Goal: Information Seeking & Learning: Check status

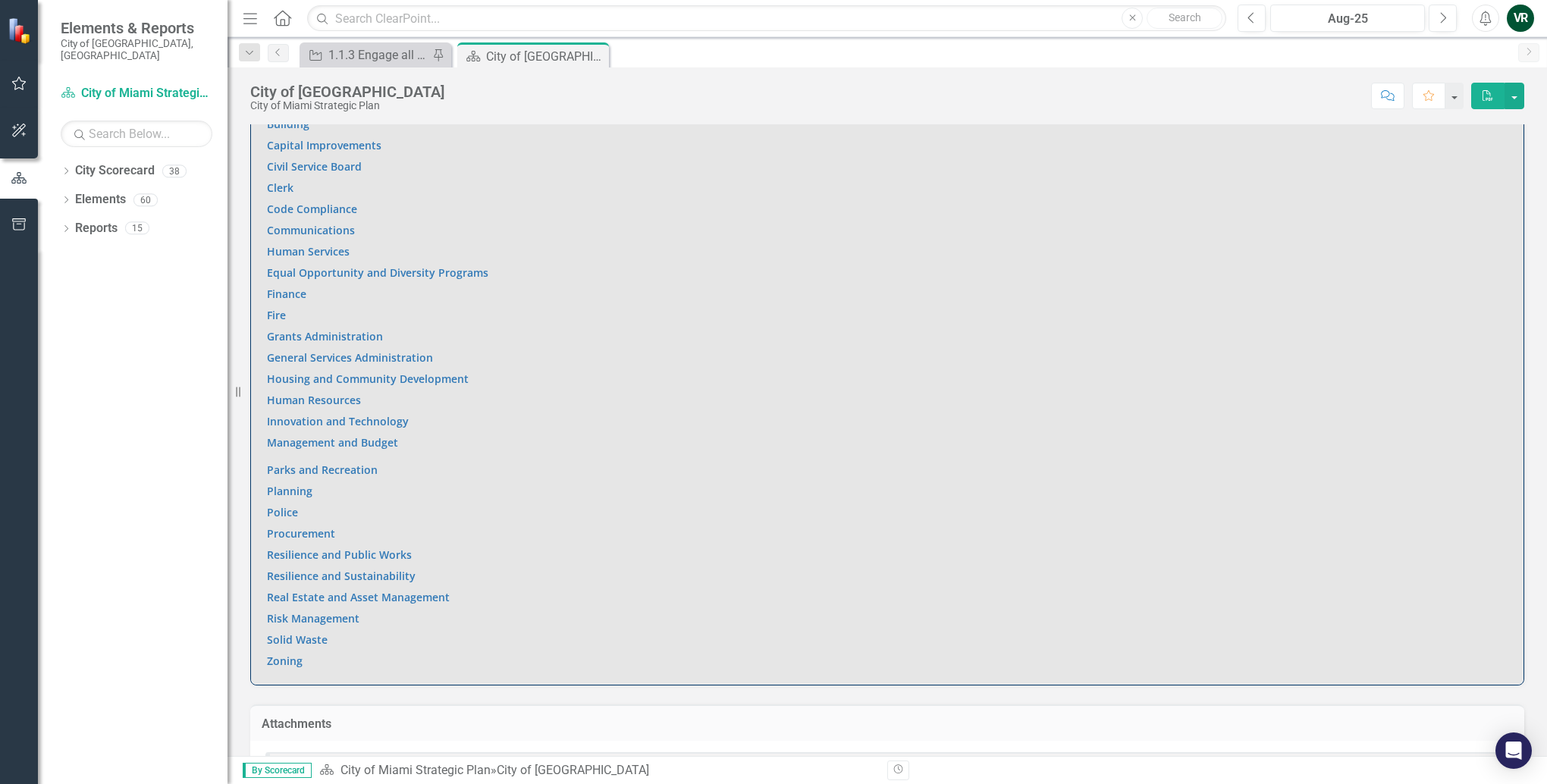
scroll to position [1081, 0]
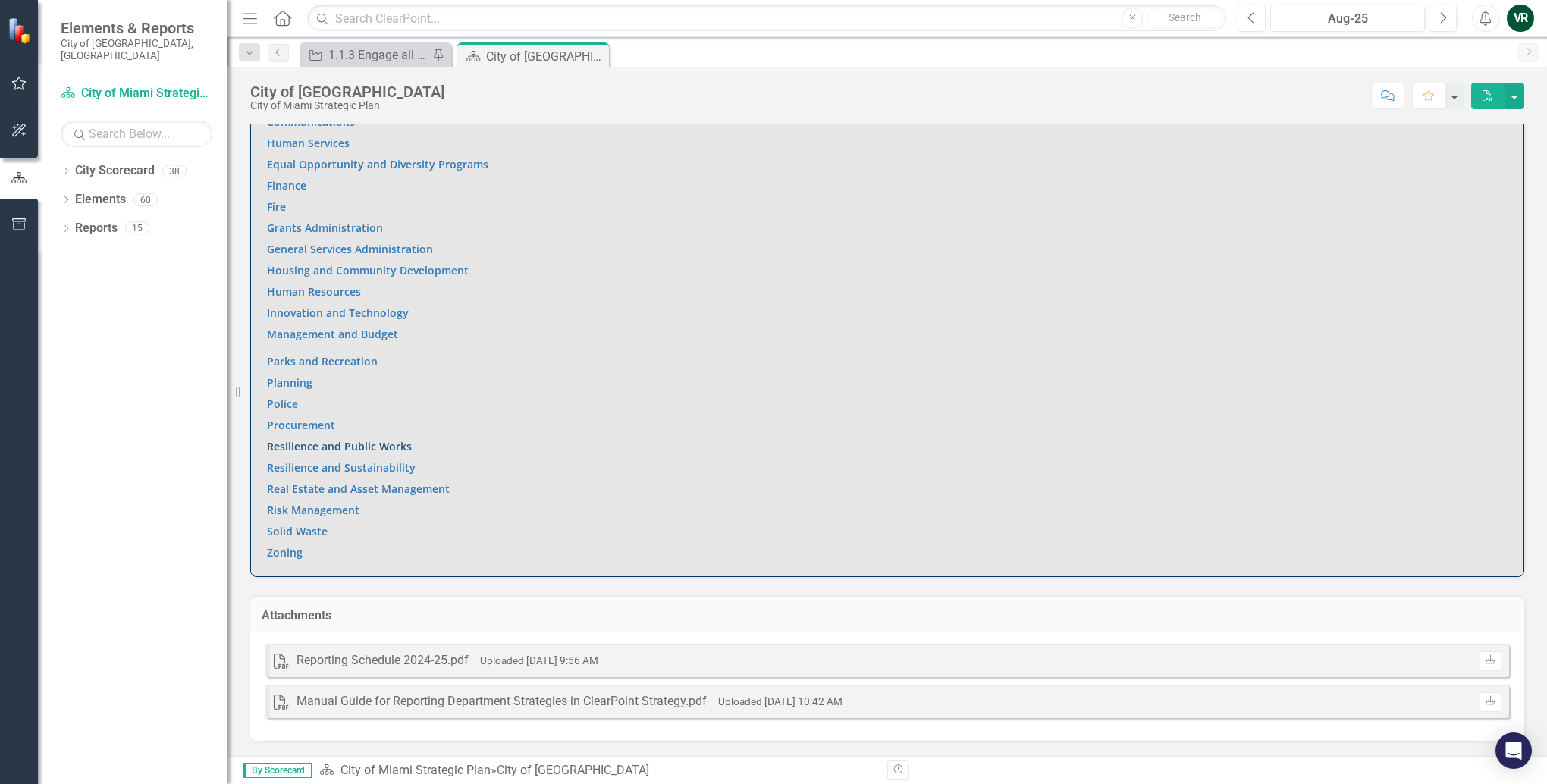
click at [377, 447] on link "Resilience and Public Works" at bounding box center [339, 446] width 145 height 14
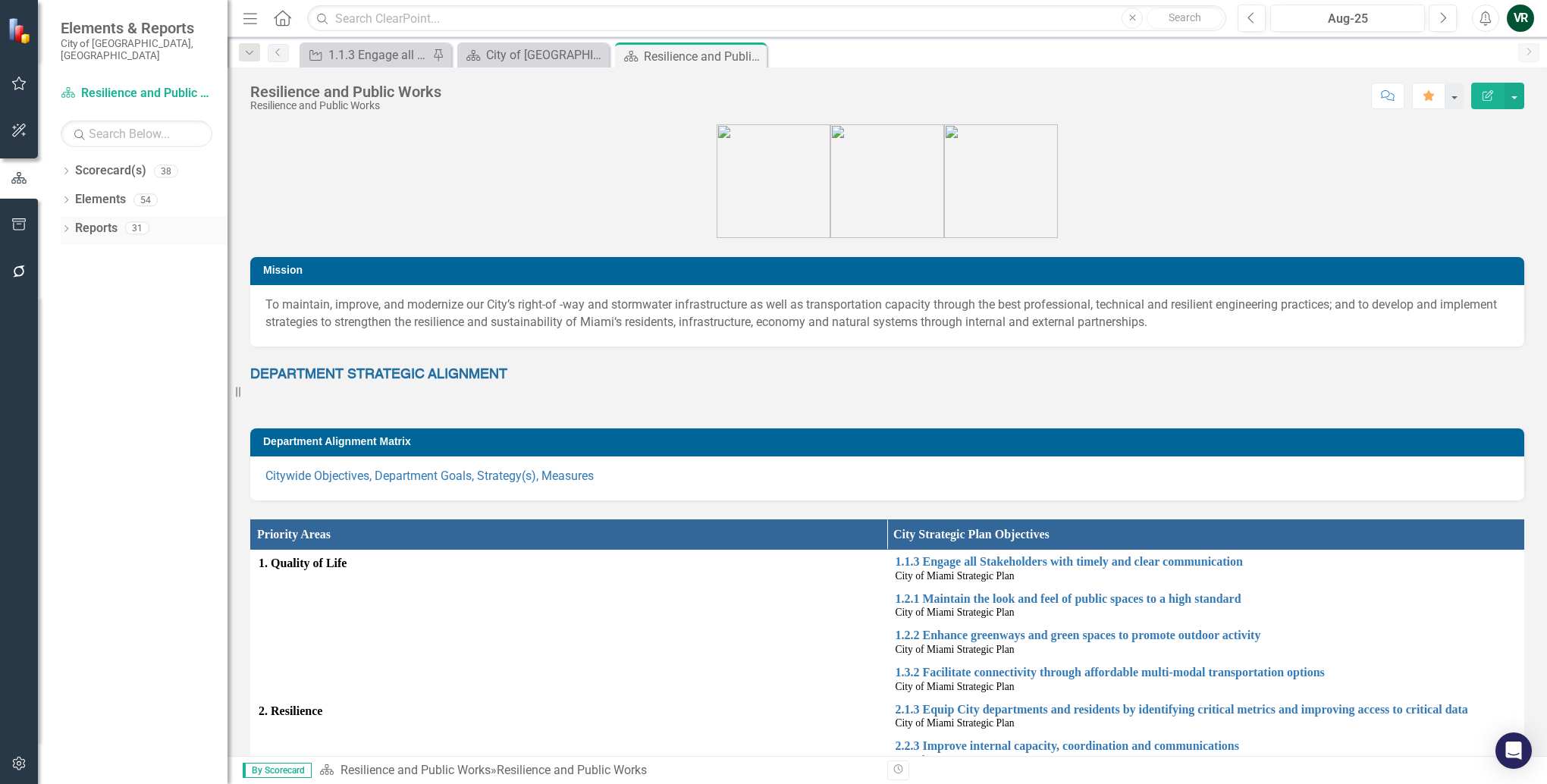
click at [108, 219] on link "Reports" at bounding box center [96, 228] width 42 height 18
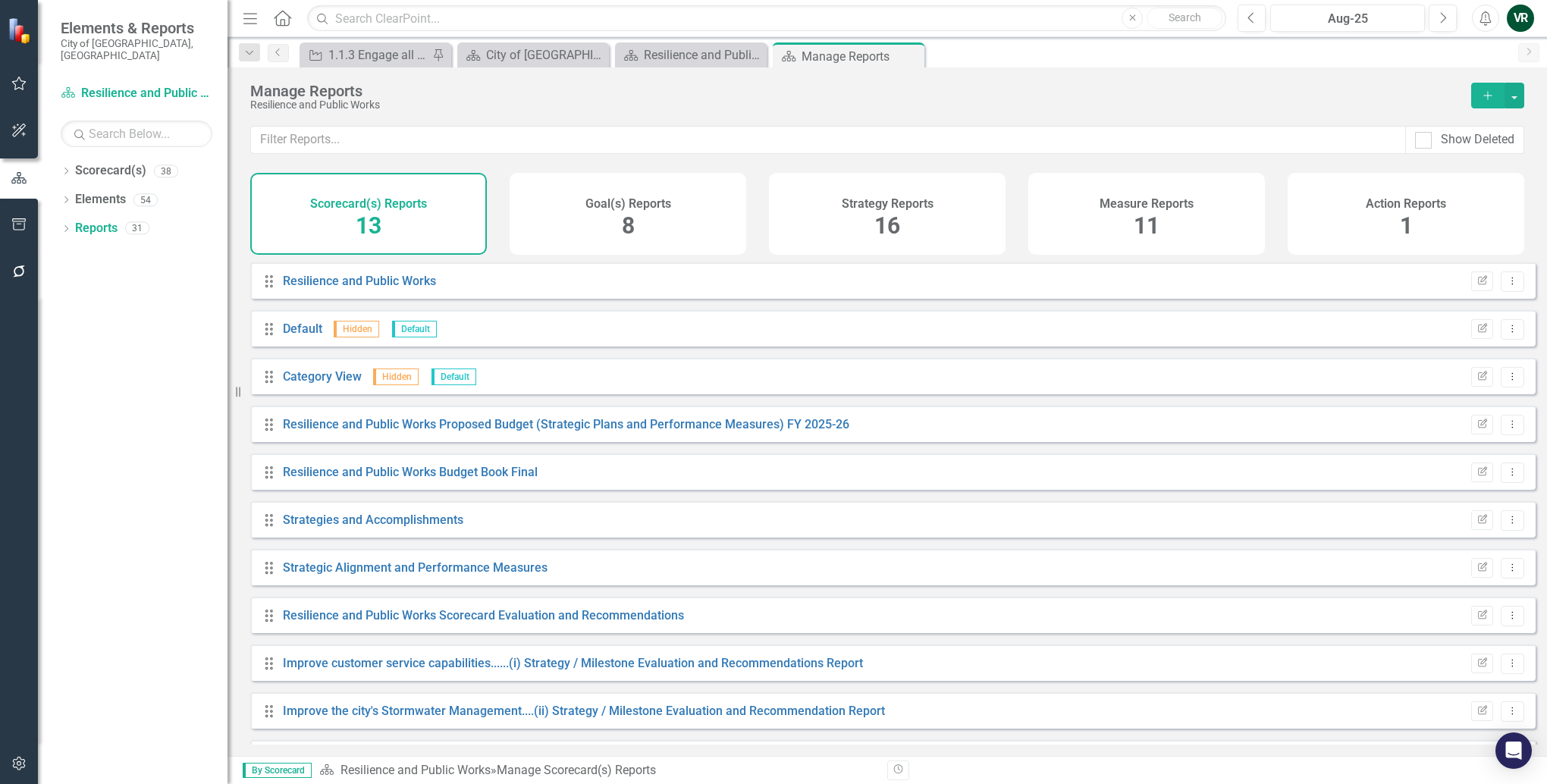
click at [1154, 223] on span "11" at bounding box center [1146, 225] width 26 height 26
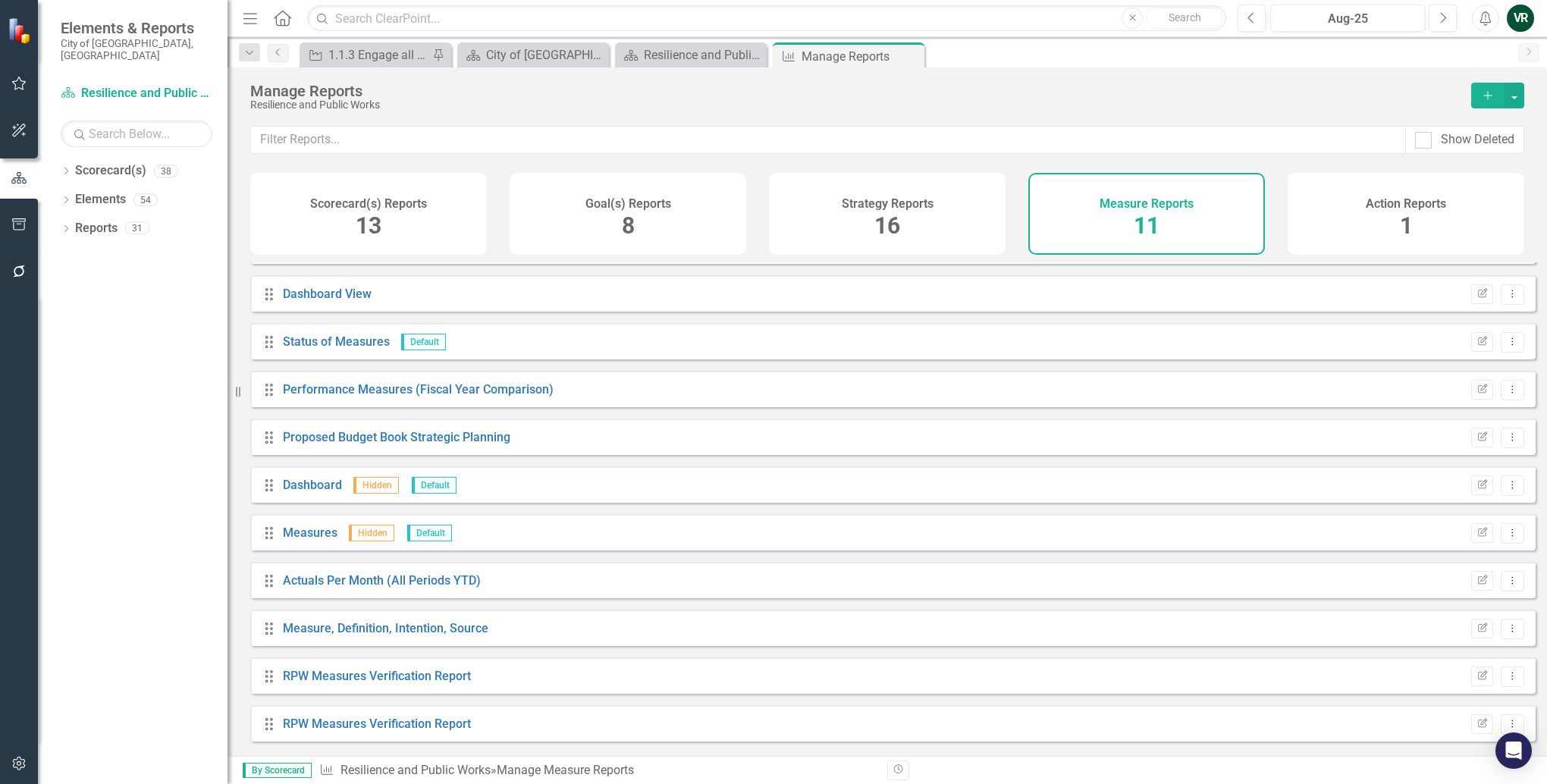
scroll to position [43, 0]
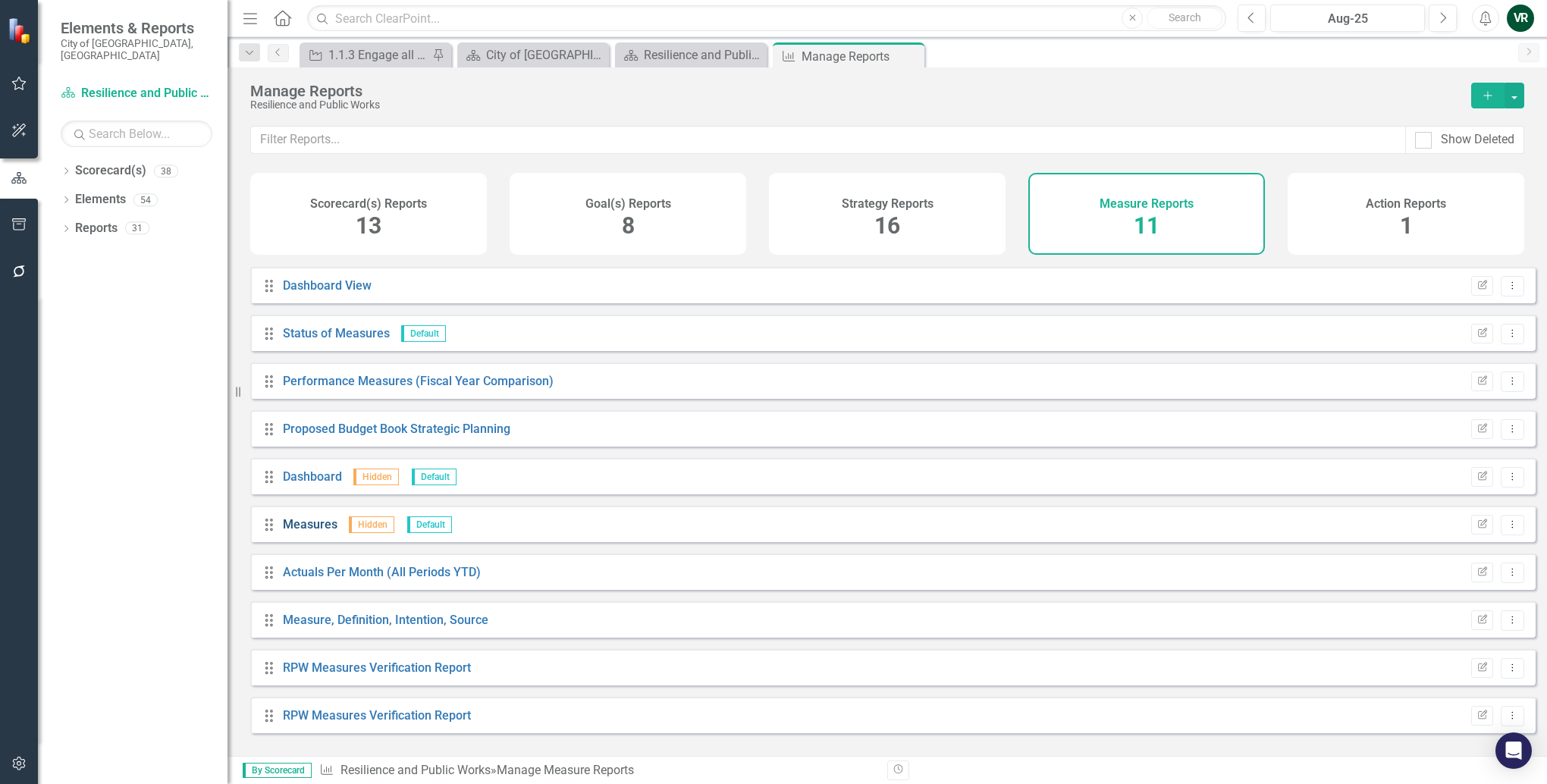
click at [302, 532] on link "Measures" at bounding box center [310, 525] width 54 height 14
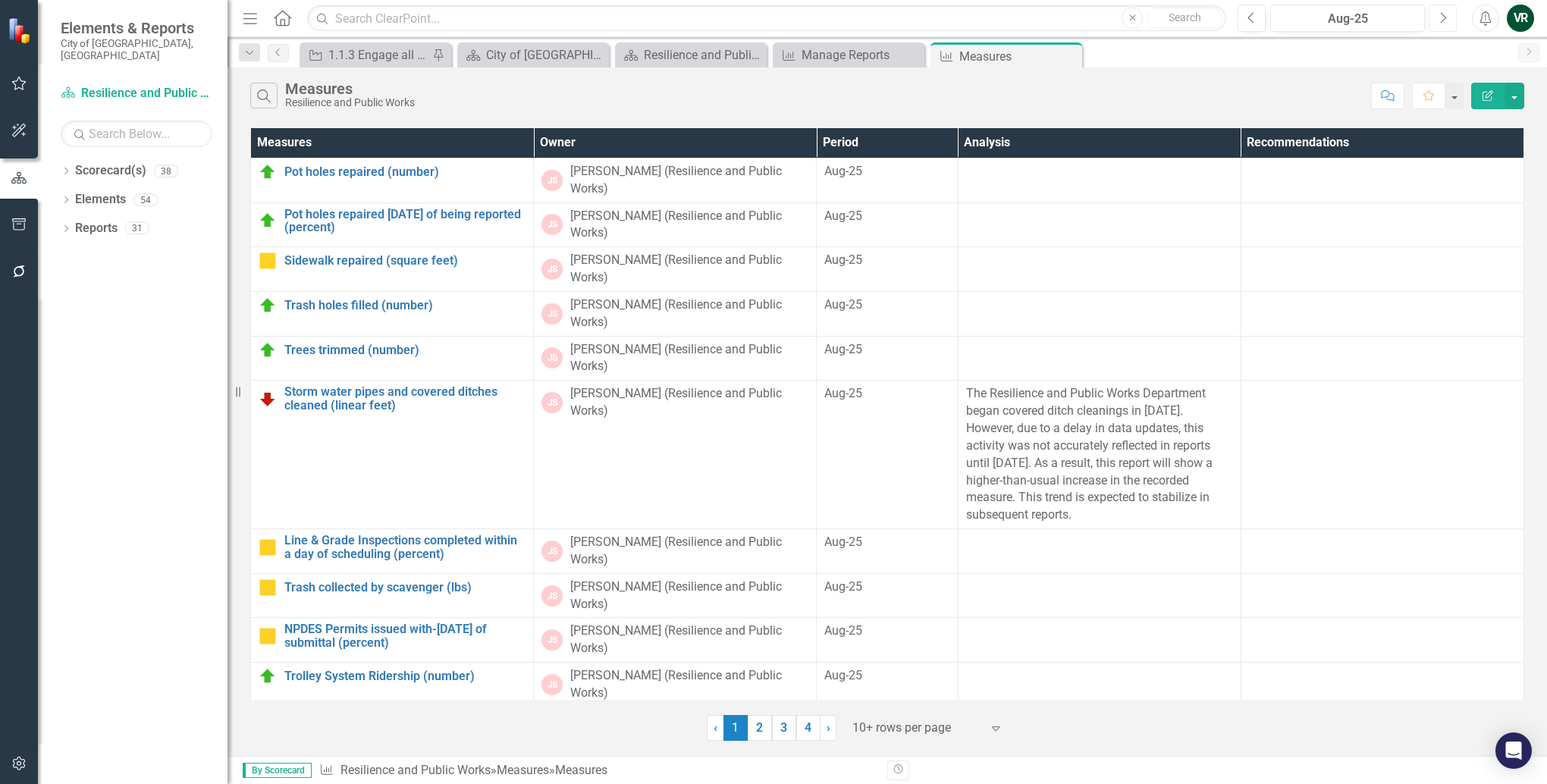
click at [1445, 19] on icon "Next" at bounding box center [1443, 18] width 8 height 14
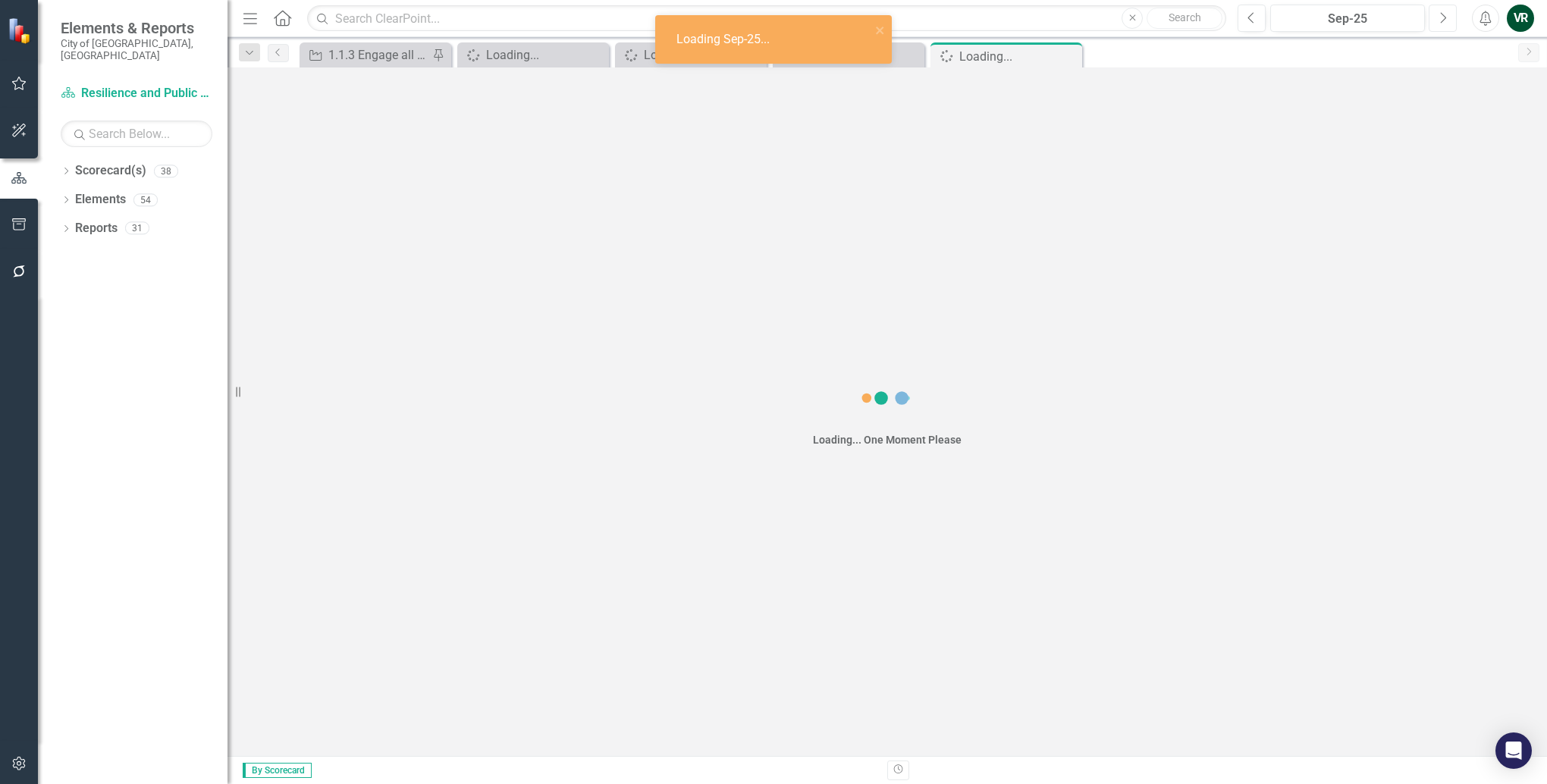
click at [1445, 19] on icon "Next" at bounding box center [1443, 18] width 8 height 14
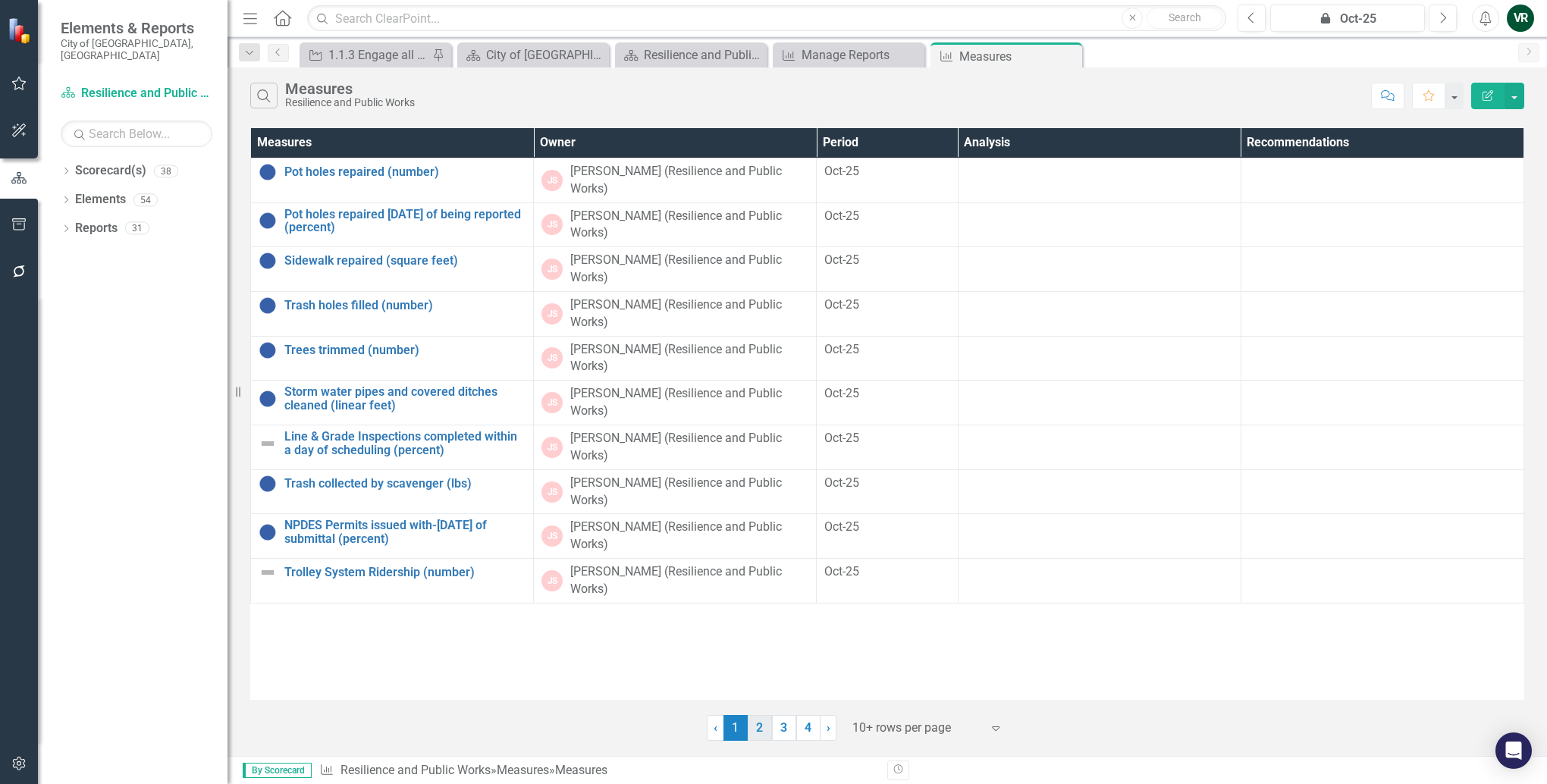
click at [759, 732] on link "2" at bounding box center [759, 728] width 24 height 26
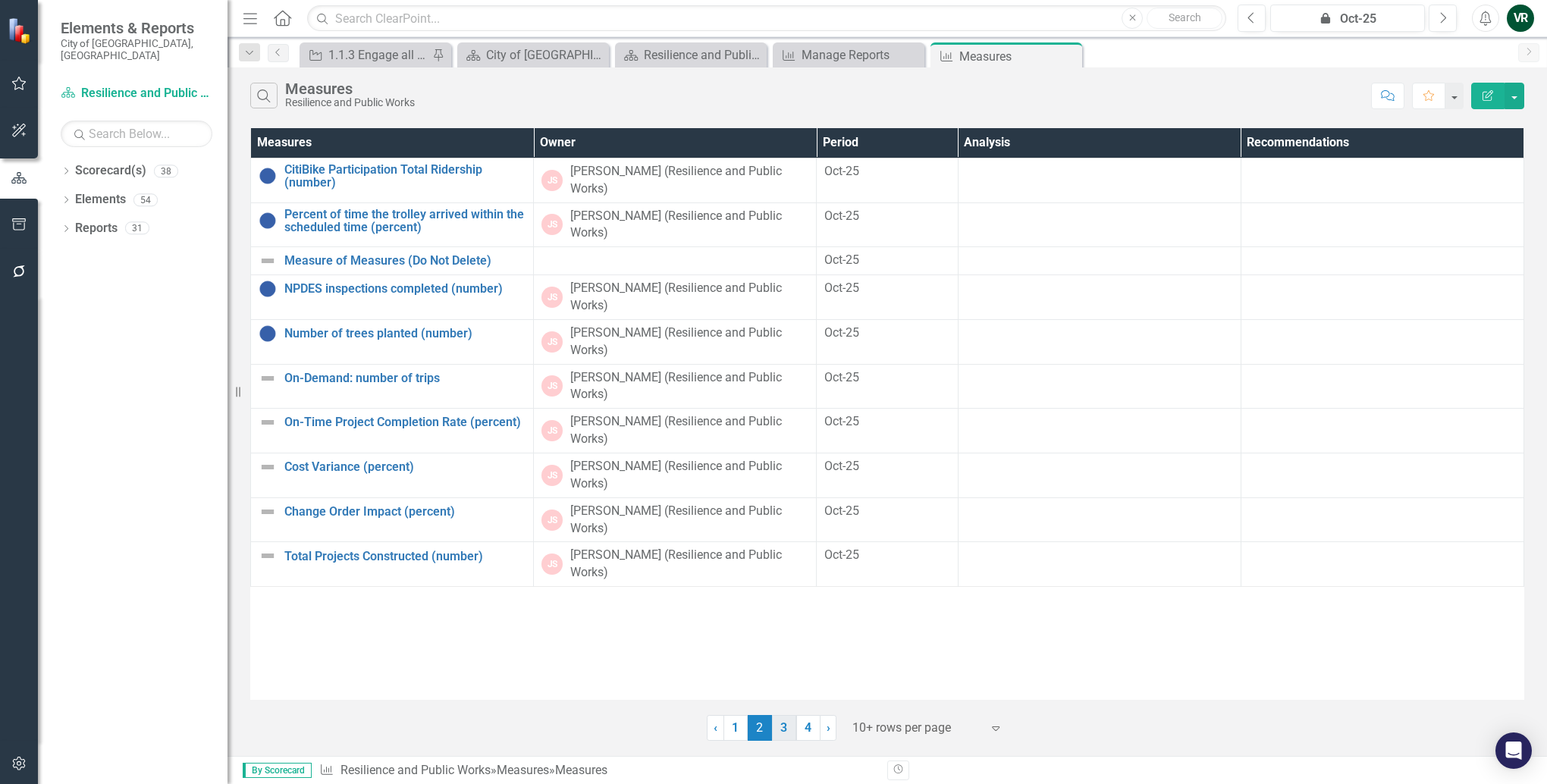
click at [785, 730] on link "3" at bounding box center [784, 728] width 24 height 26
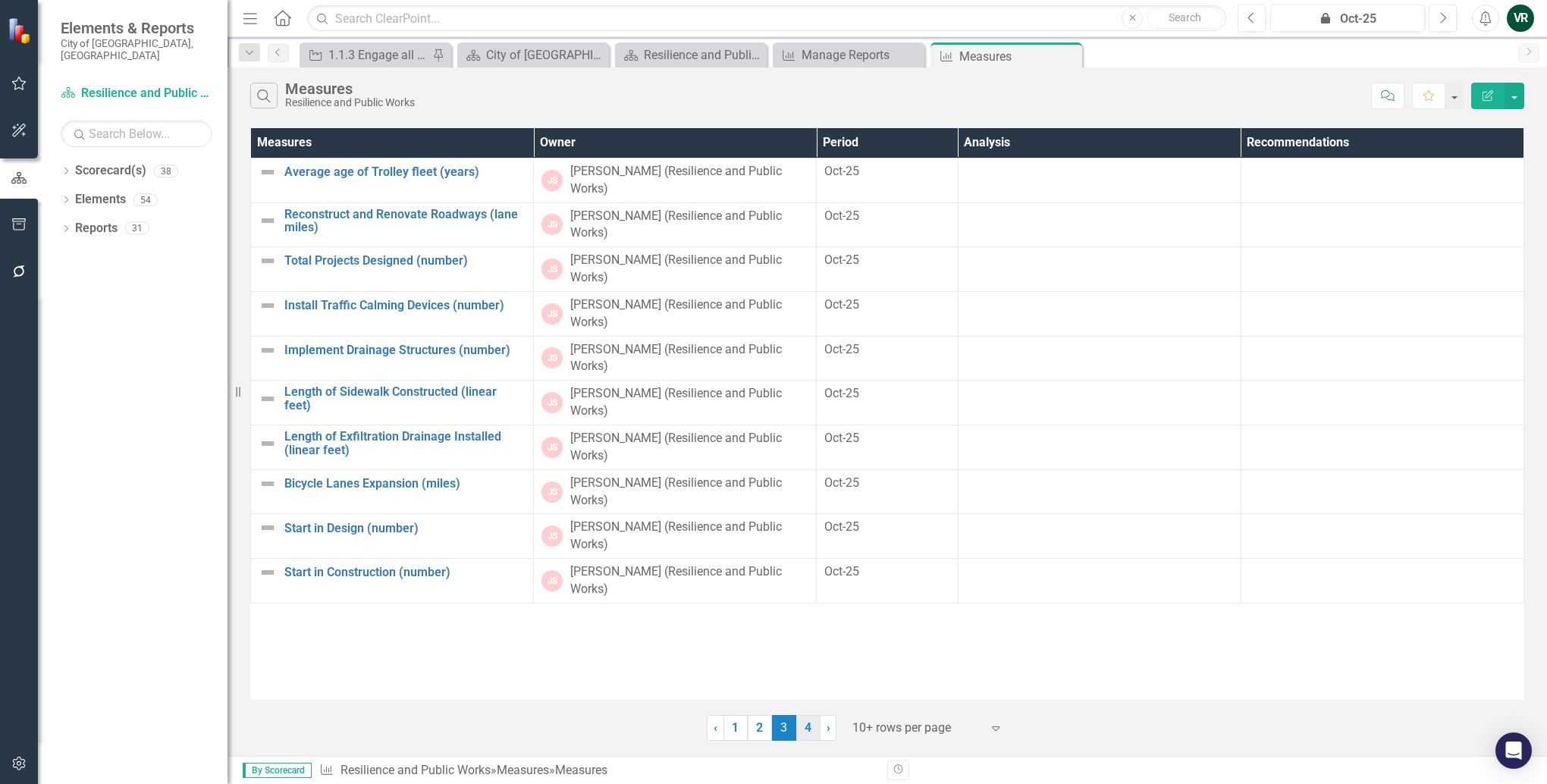
click at [804, 730] on link "4" at bounding box center [808, 728] width 24 height 26
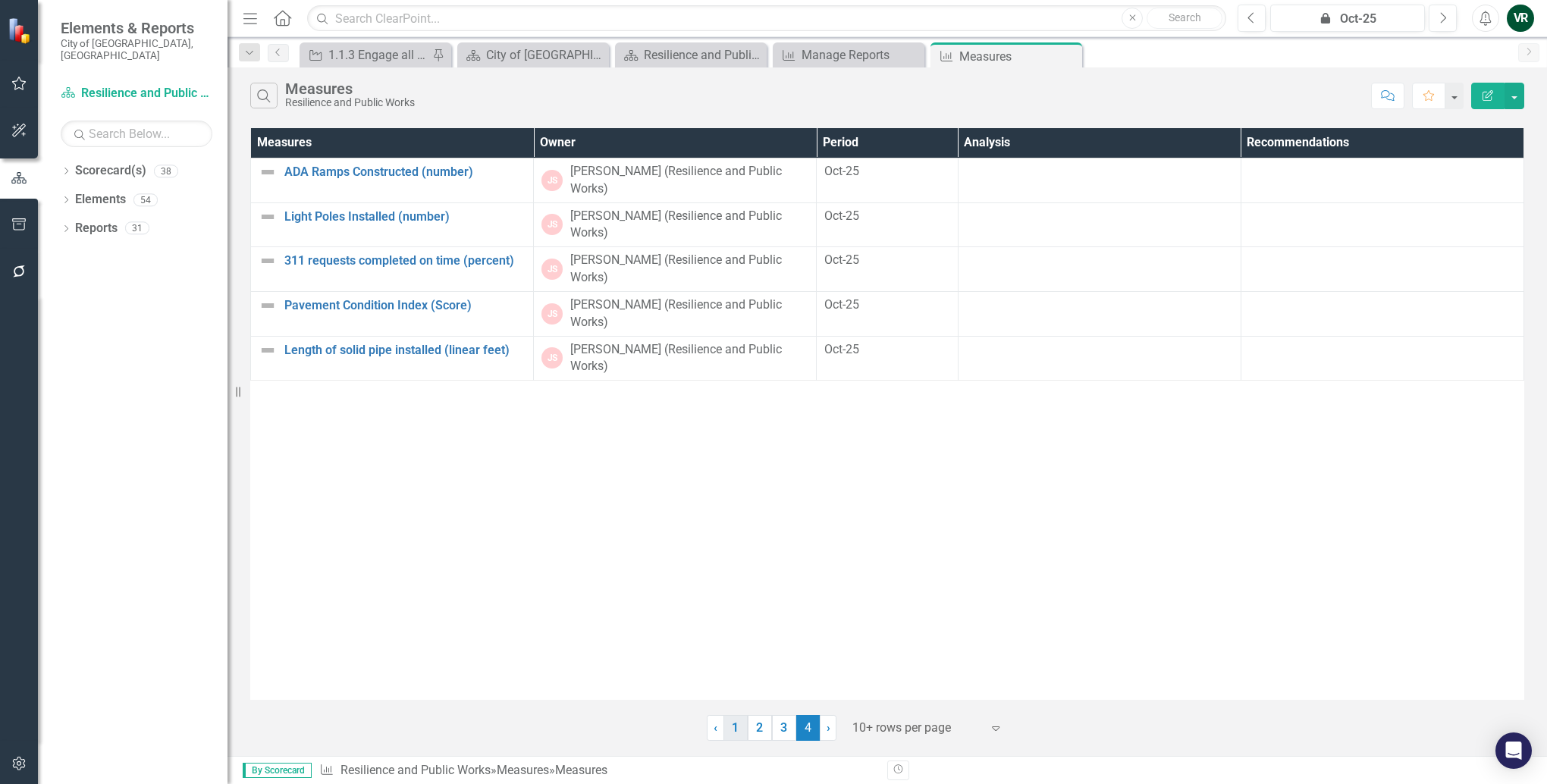
click at [739, 729] on link "1" at bounding box center [735, 728] width 24 height 26
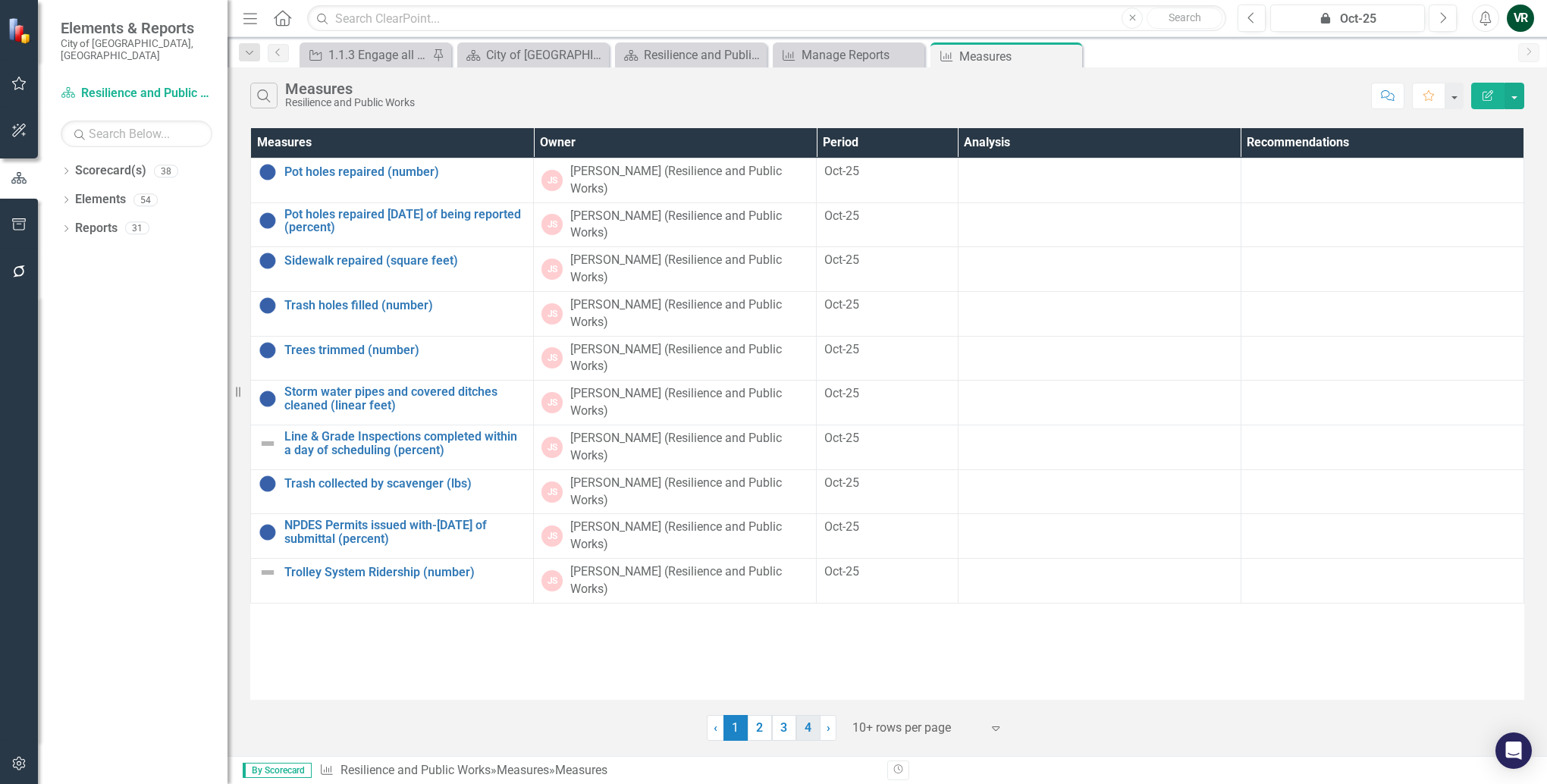
click at [805, 733] on link "4" at bounding box center [808, 728] width 24 height 26
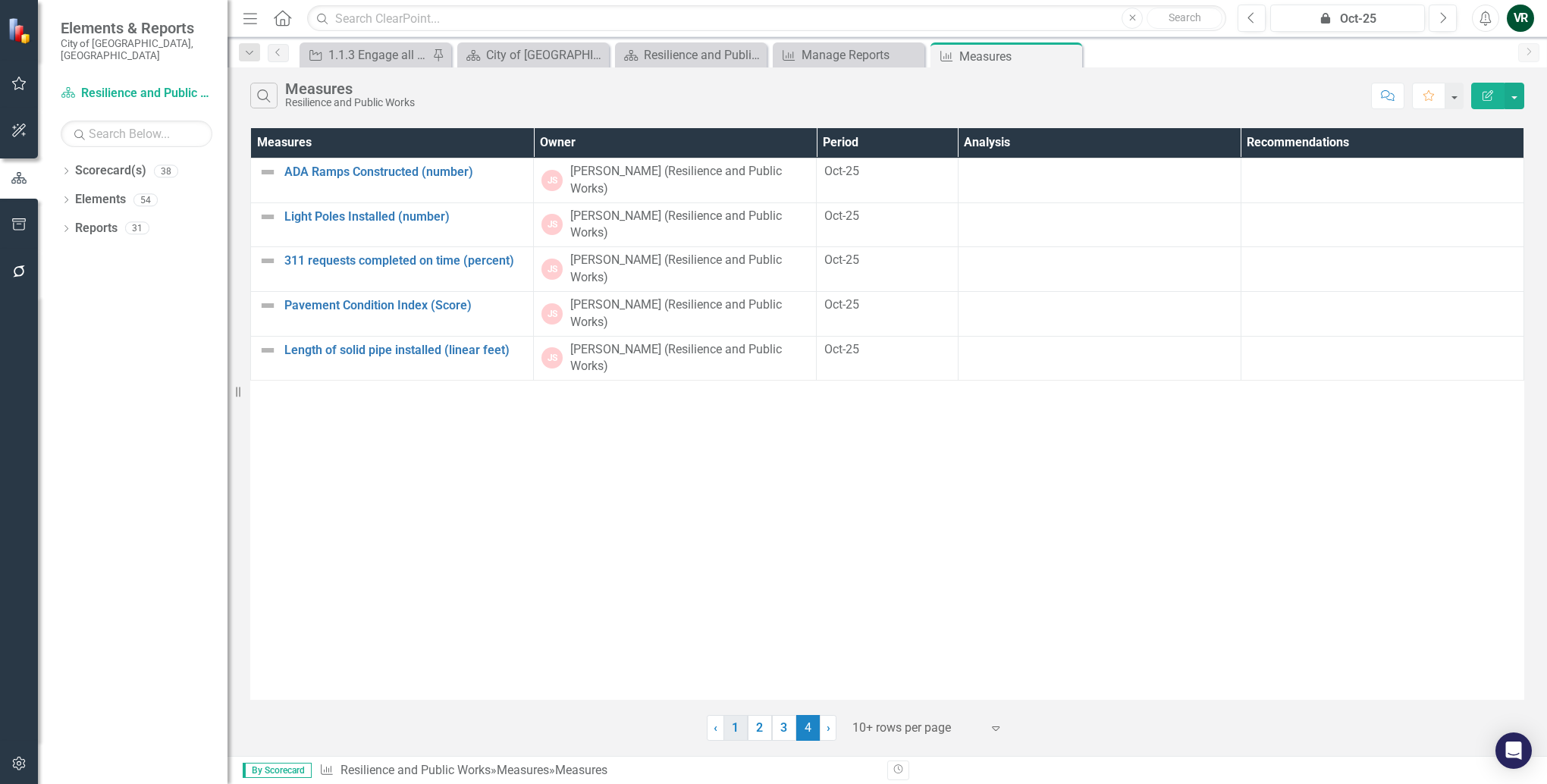
click at [735, 725] on link "1" at bounding box center [735, 728] width 24 height 26
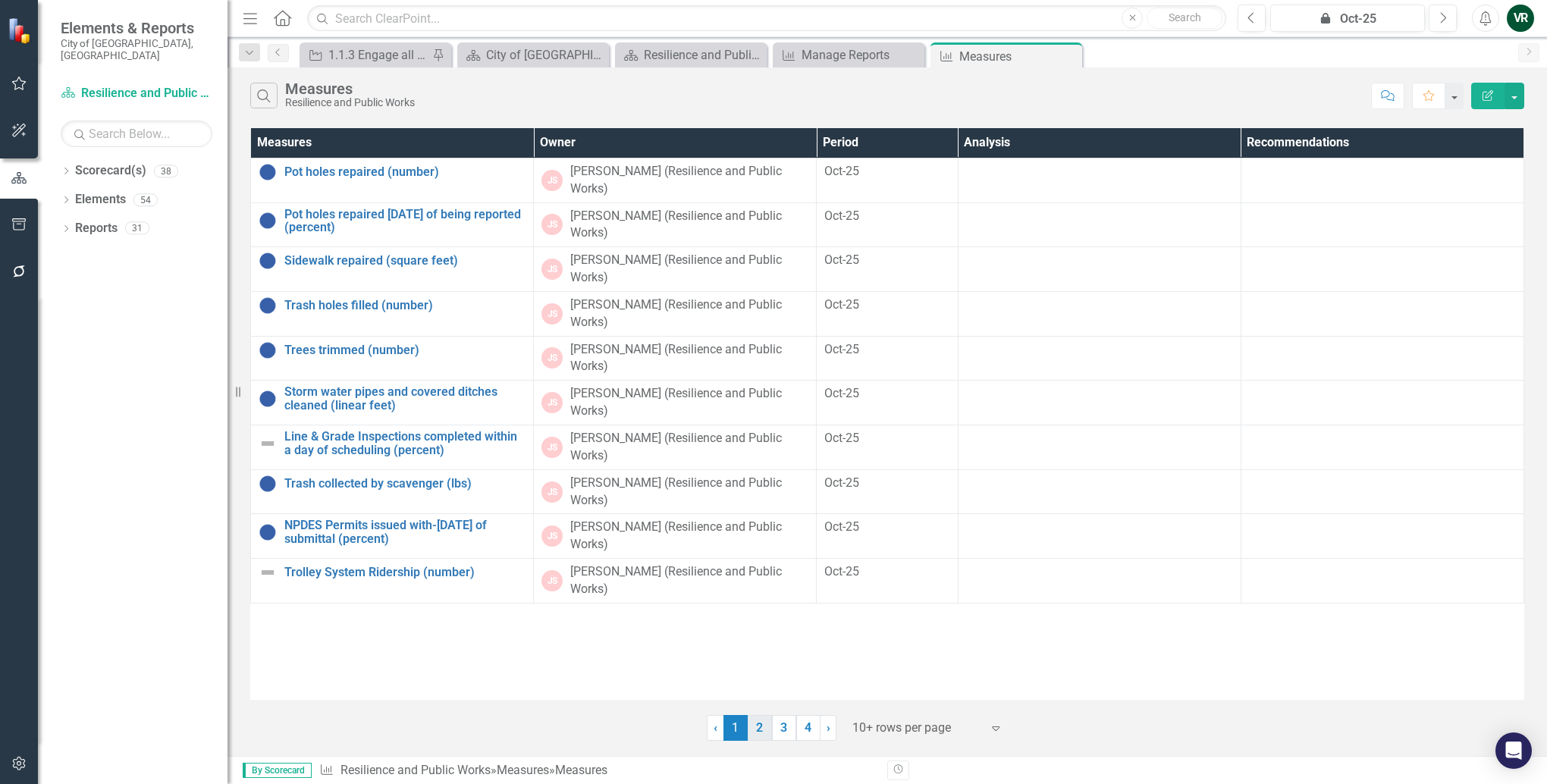
click at [759, 729] on link "2" at bounding box center [759, 728] width 24 height 26
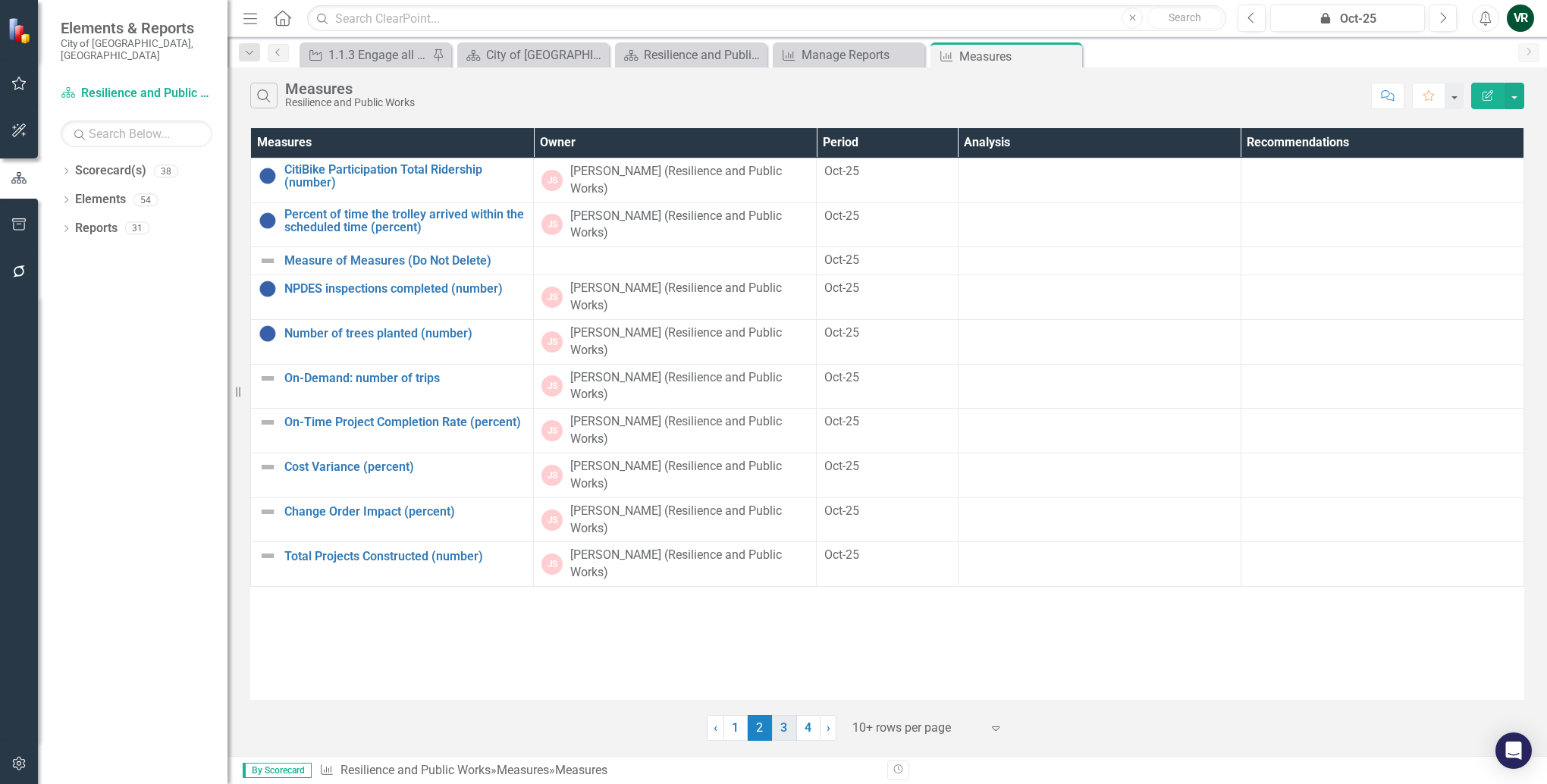
click at [782, 730] on link "3" at bounding box center [784, 728] width 24 height 26
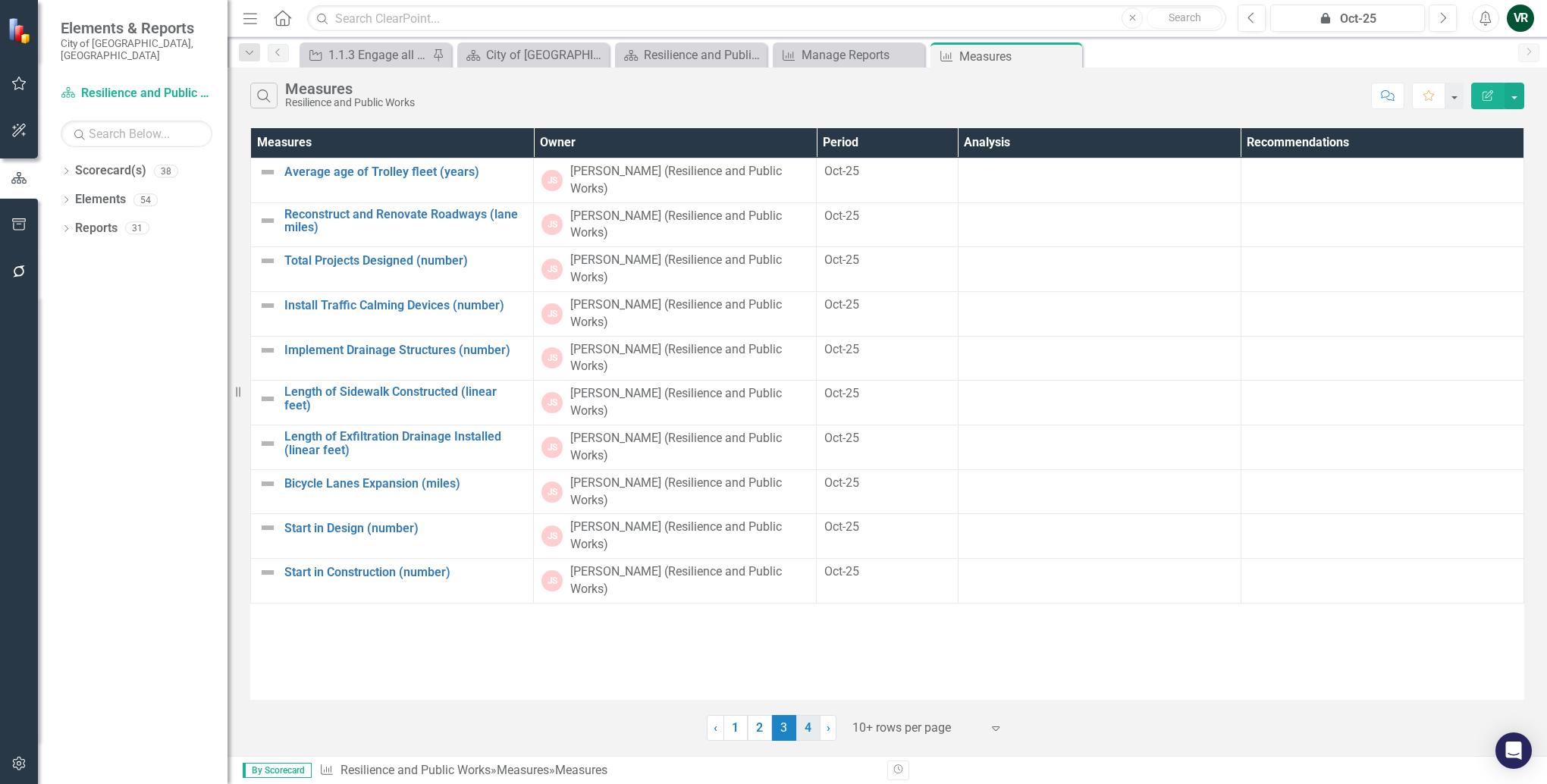
click at [812, 735] on link "4" at bounding box center [808, 728] width 24 height 26
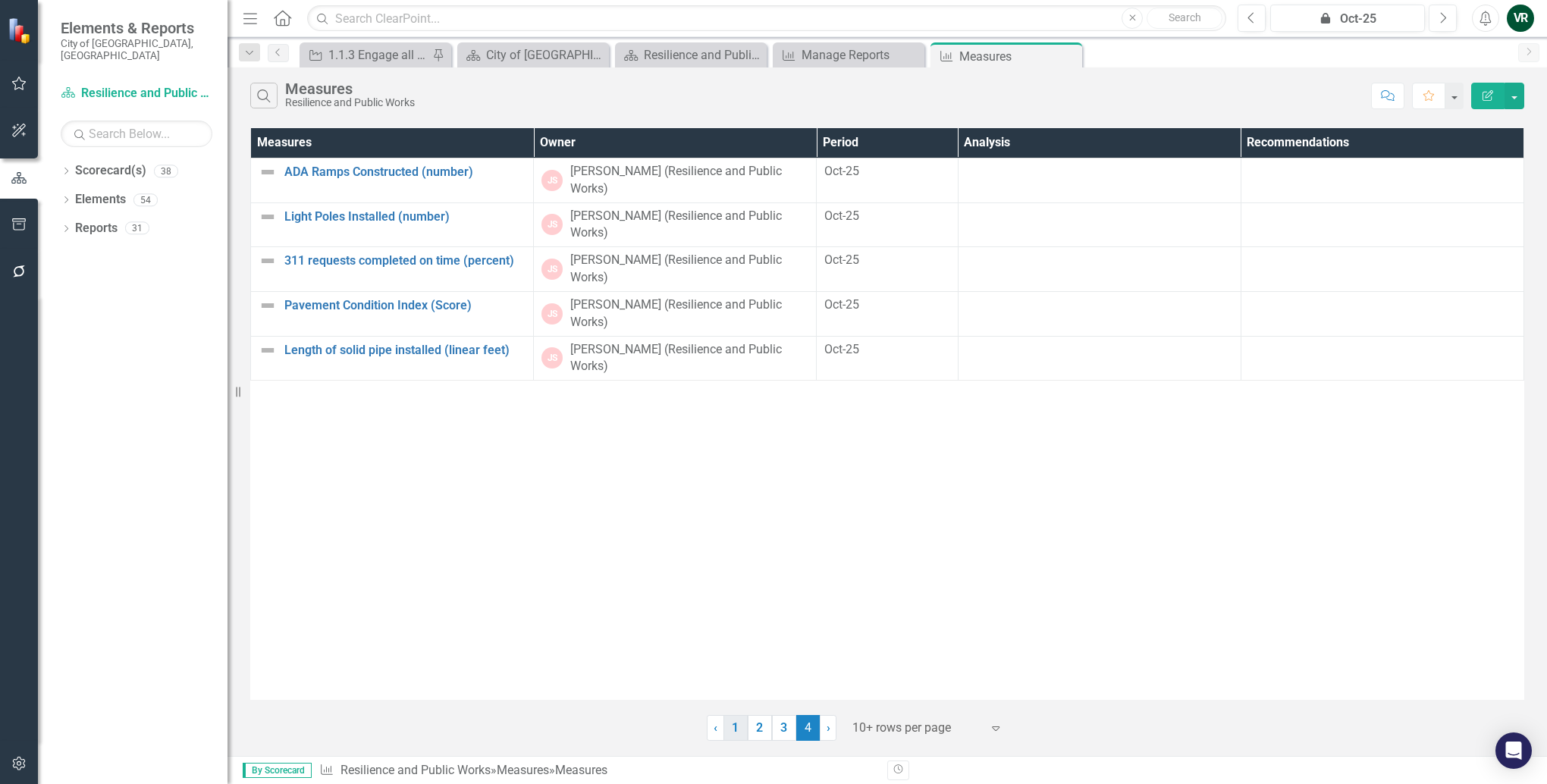
click at [735, 732] on link "1" at bounding box center [735, 728] width 24 height 26
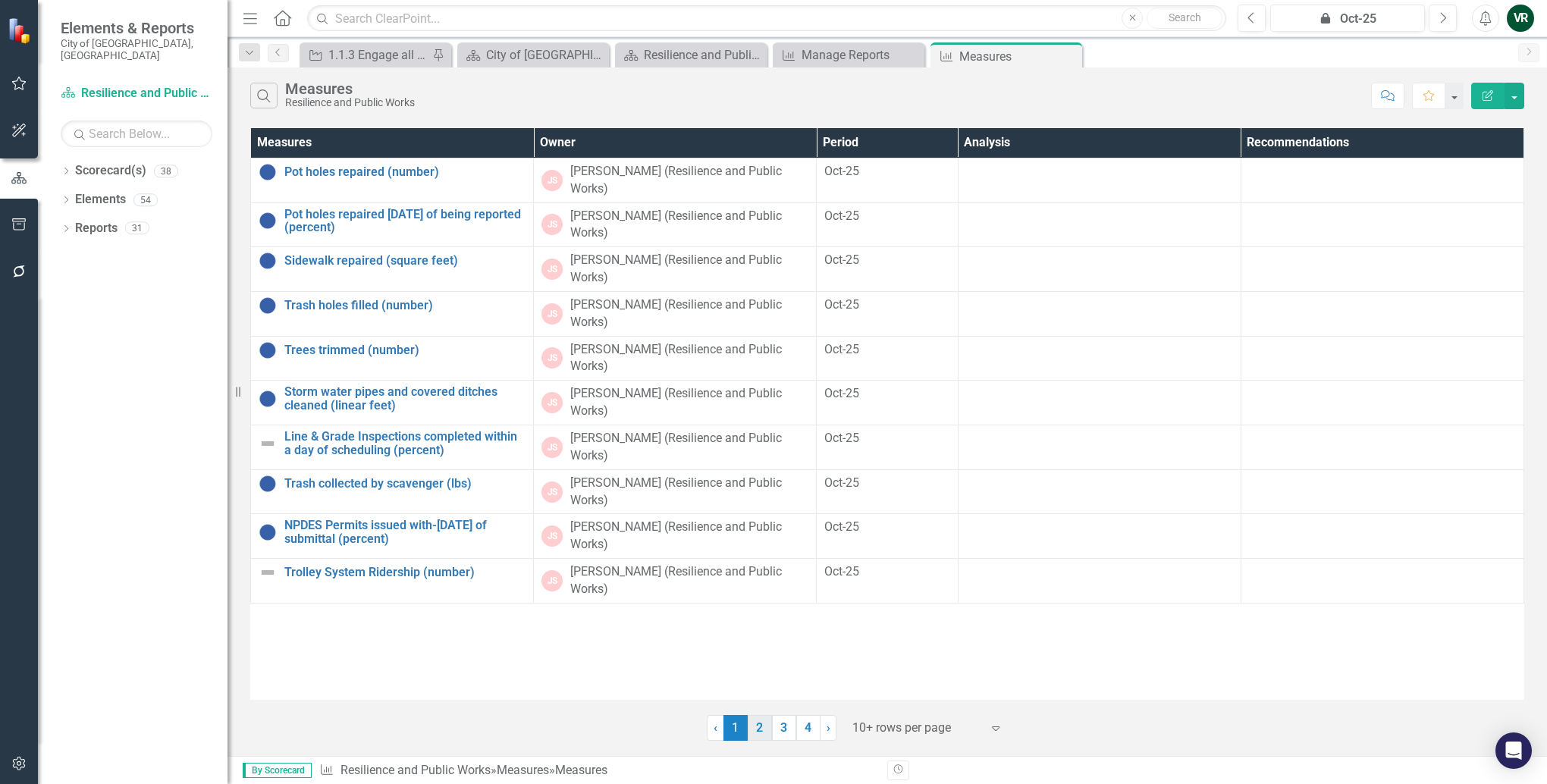
click at [755, 733] on link "2" at bounding box center [759, 728] width 24 height 26
